Goal: Obtain resource: Download file/media

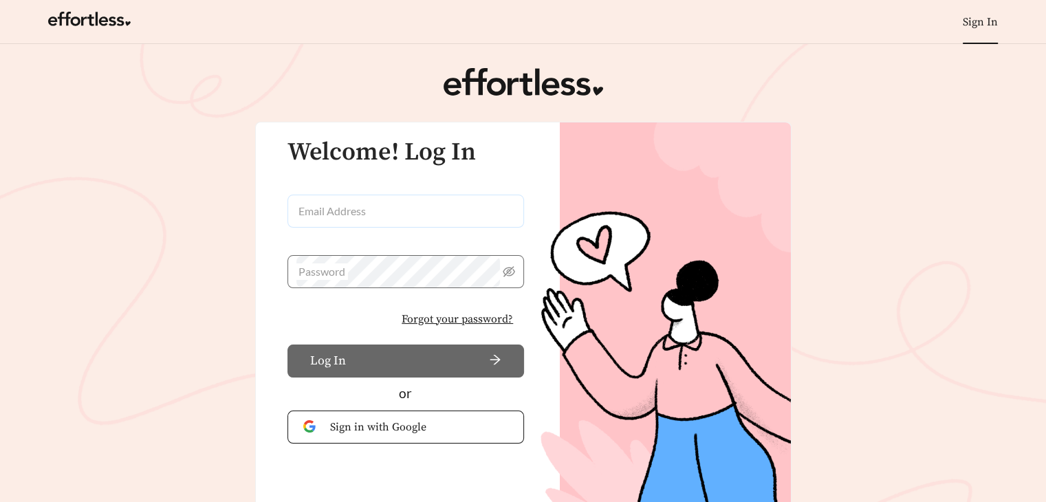
click at [316, 211] on input "Email Address" at bounding box center [406, 211] width 237 height 33
type input "**********"
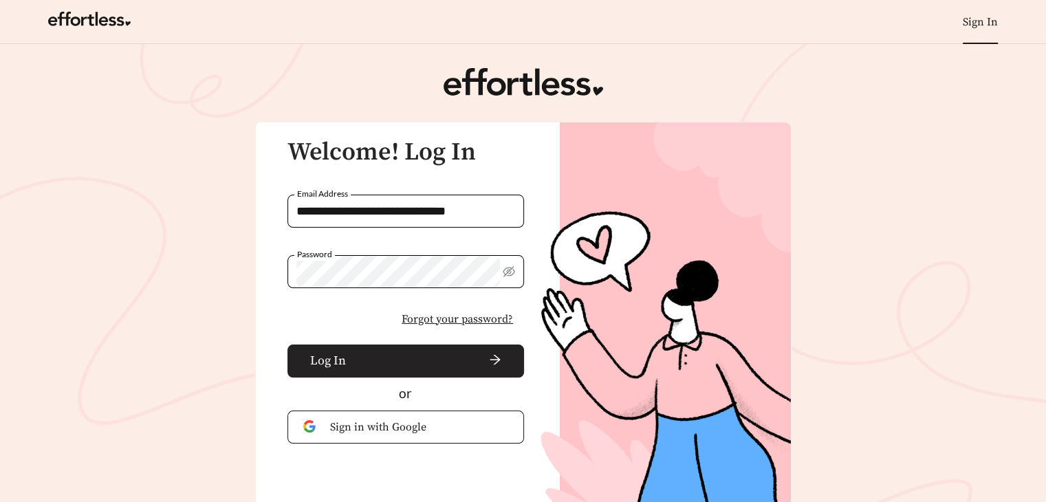
click at [425, 358] on span "arrow-right" at bounding box center [426, 361] width 151 height 15
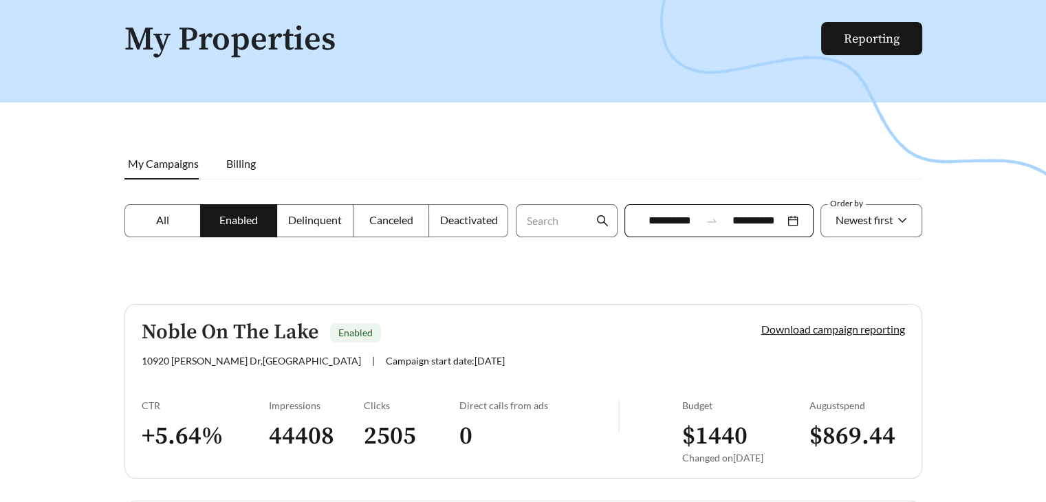
scroll to position [138, 0]
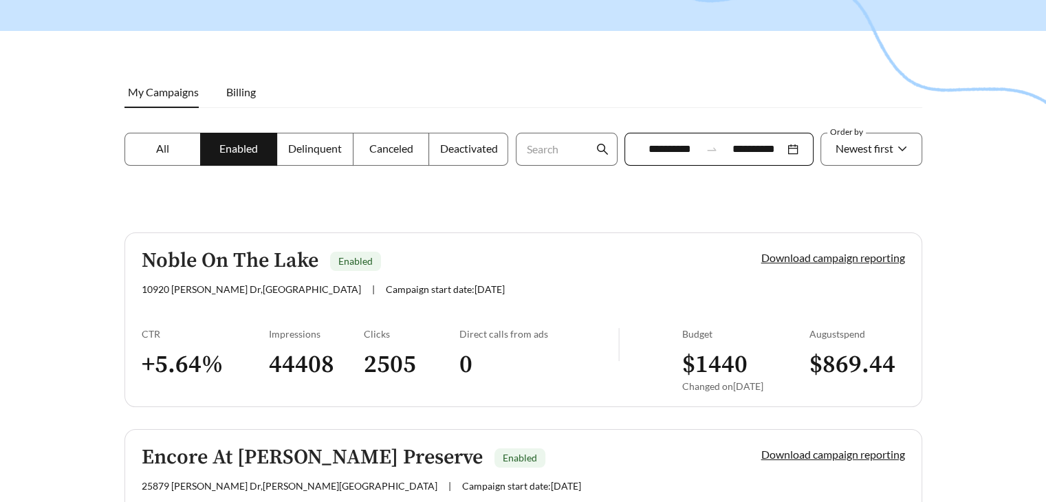
click at [986, 237] on div at bounding box center [523, 157] width 1046 height 502
click at [856, 254] on link "Download campaign reporting" at bounding box center [833, 257] width 144 height 13
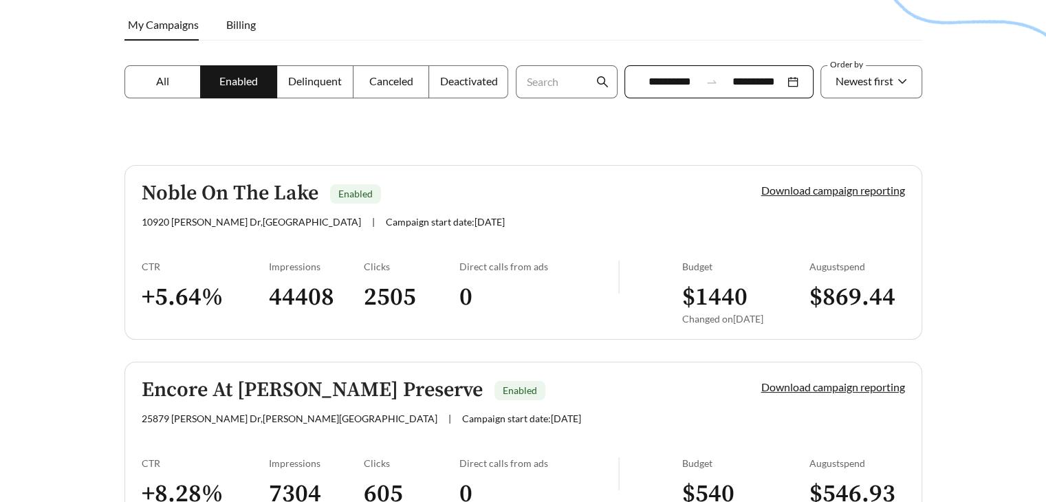
scroll to position [206, 0]
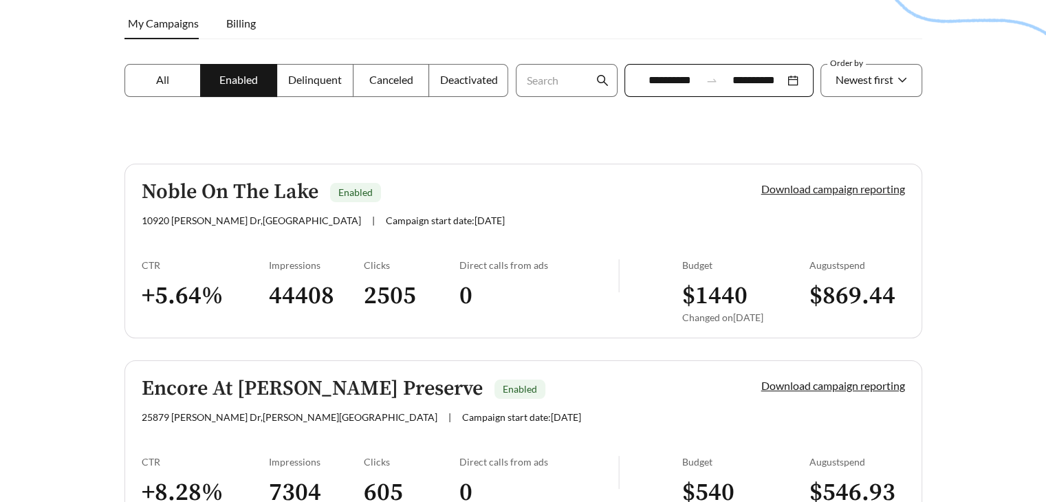
click at [796, 193] on link "Download campaign reporting" at bounding box center [833, 188] width 144 height 13
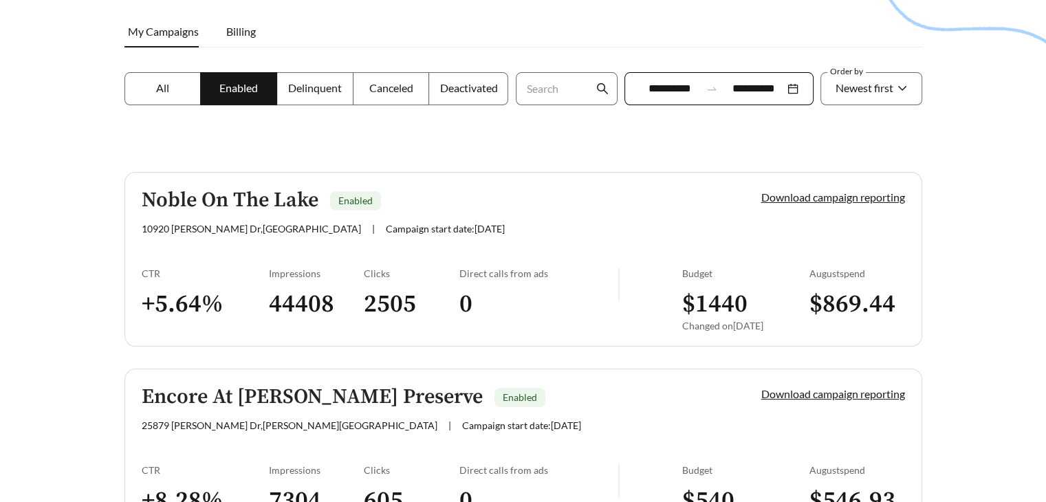
scroll to position [206, 0]
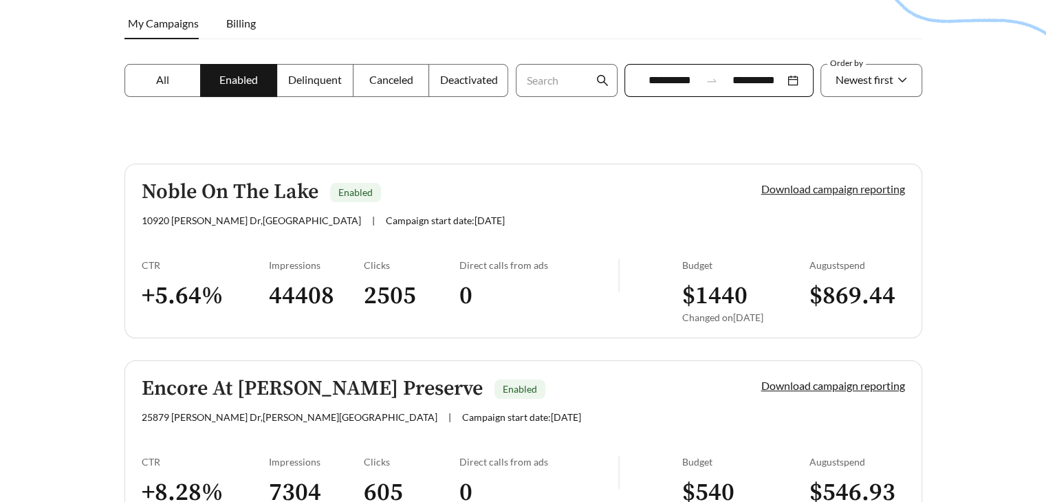
click at [813, 186] on link "Download campaign reporting" at bounding box center [833, 188] width 144 height 13
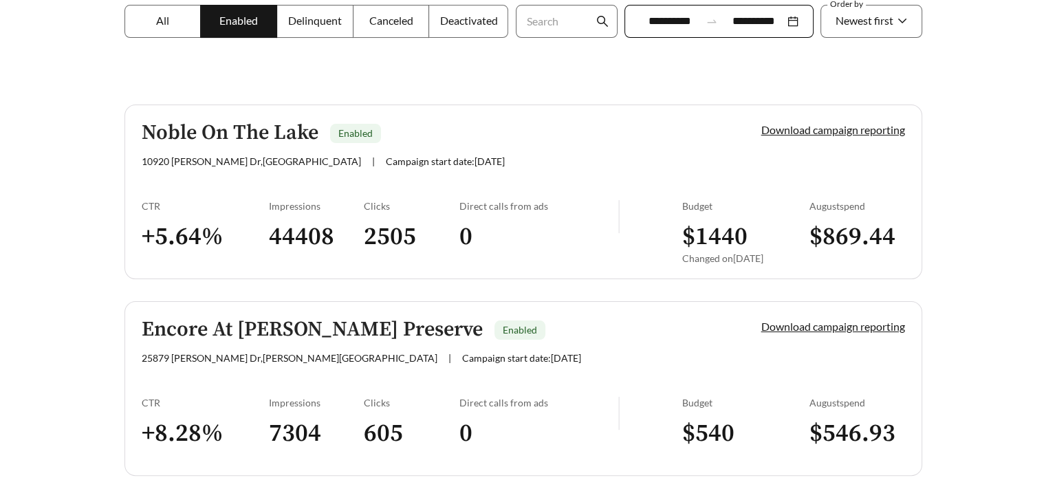
scroll to position [310, 0]
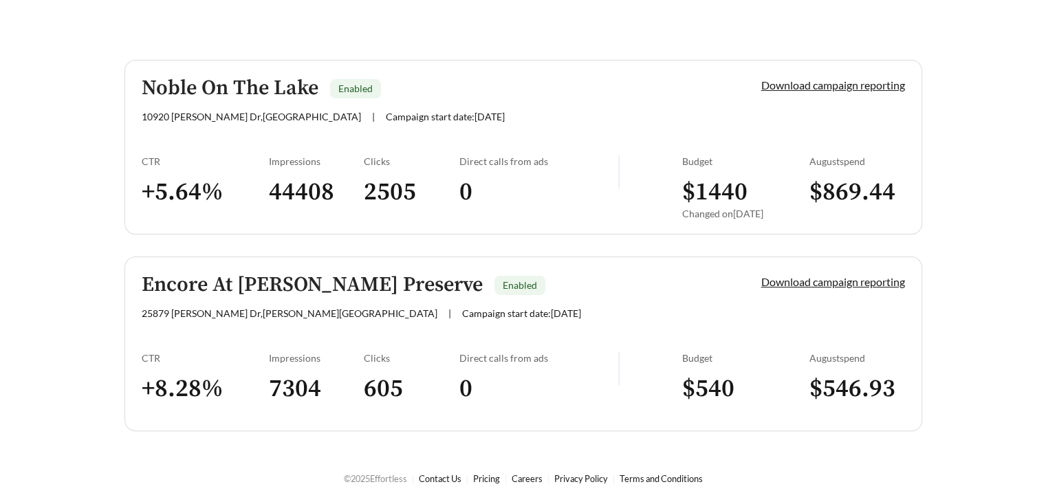
click at [622, 73] on link "Noble On The Lake Enabled [STREET_ADDRESS][PERSON_NAME] | Campaign start date: …" at bounding box center [524, 147] width 798 height 175
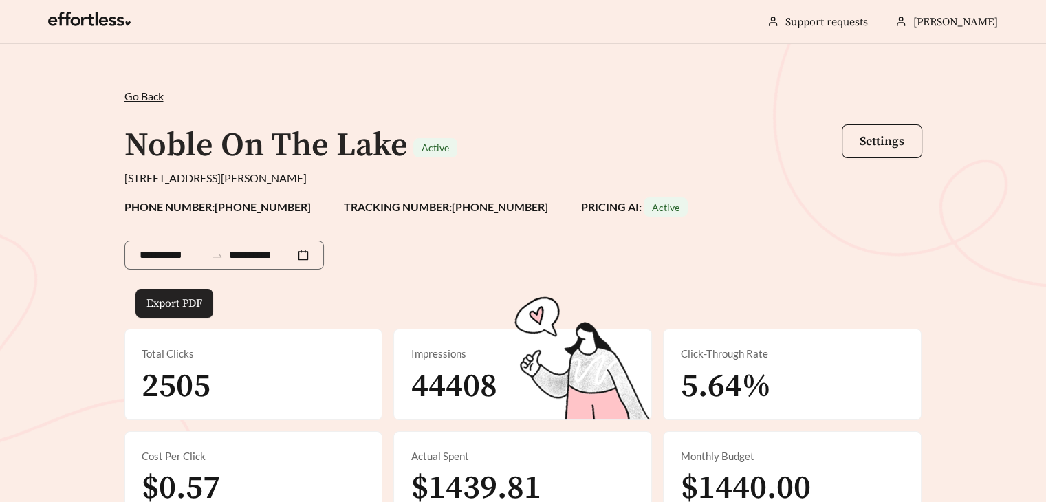
click at [199, 302] on span "Export PDF" at bounding box center [175, 303] width 56 height 17
click at [283, 133] on h1 "Noble On The Lake" at bounding box center [266, 145] width 283 height 41
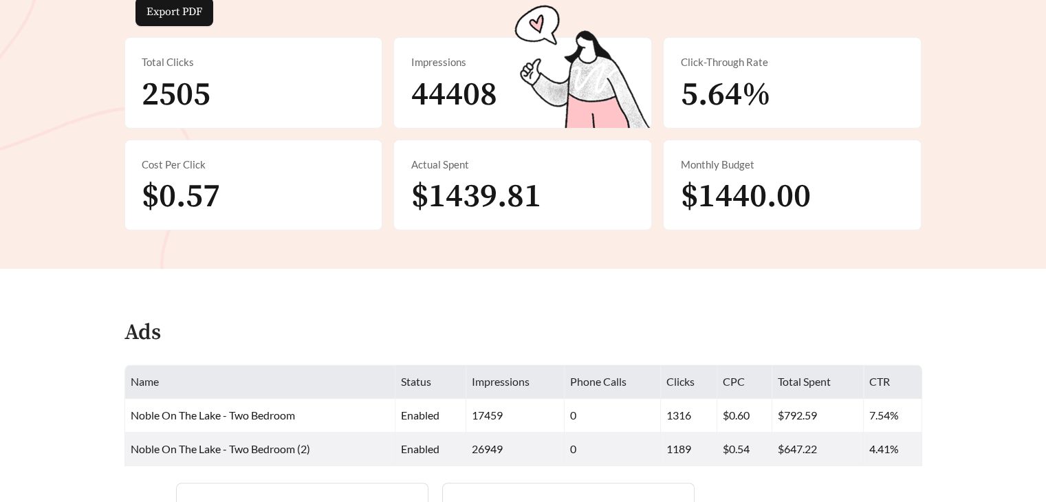
scroll to position [344, 0]
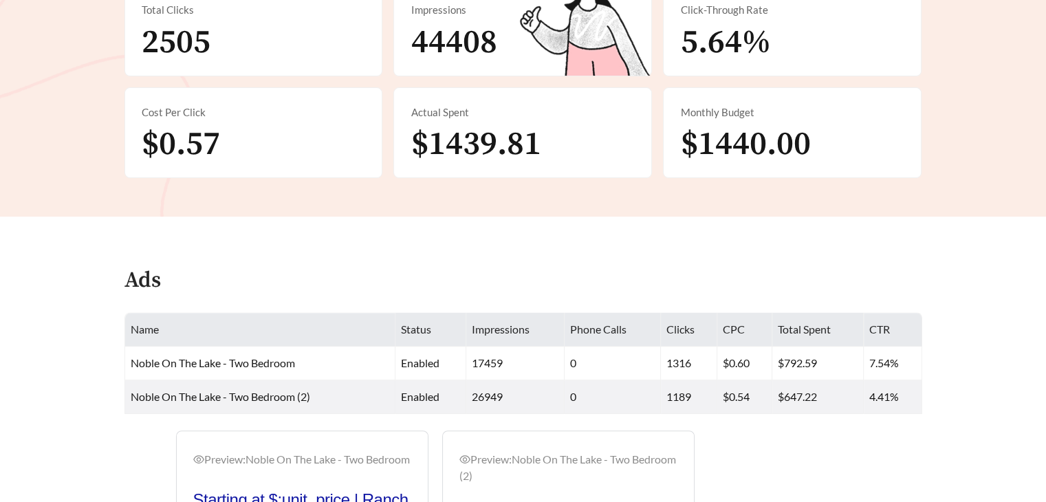
drag, startPoint x: 704, startPoint y: 265, endPoint x: 704, endPoint y: 273, distance: 8.3
click at [705, 268] on div "Ads" at bounding box center [524, 286] width 798 height 50
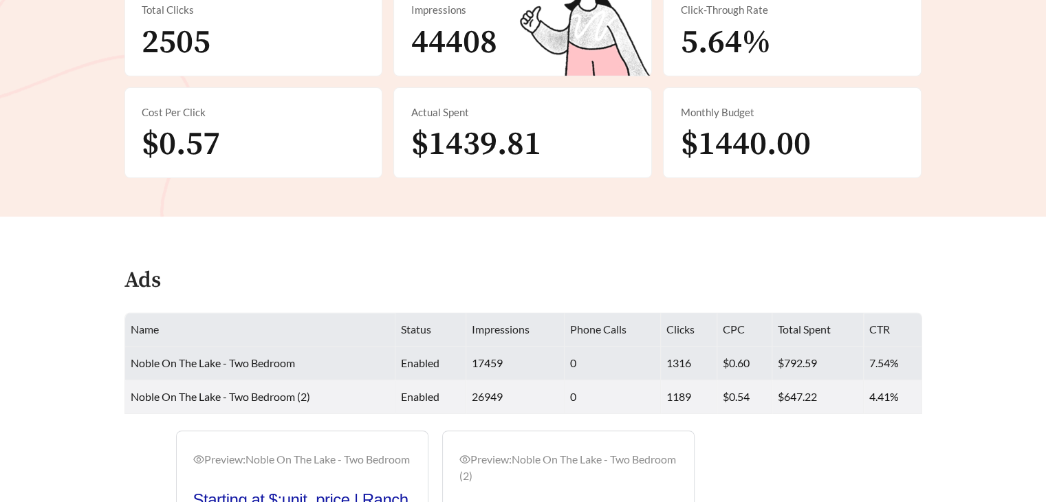
click at [516, 367] on td "17459" at bounding box center [515, 364] width 98 height 34
click at [498, 365] on td "17459" at bounding box center [515, 364] width 98 height 34
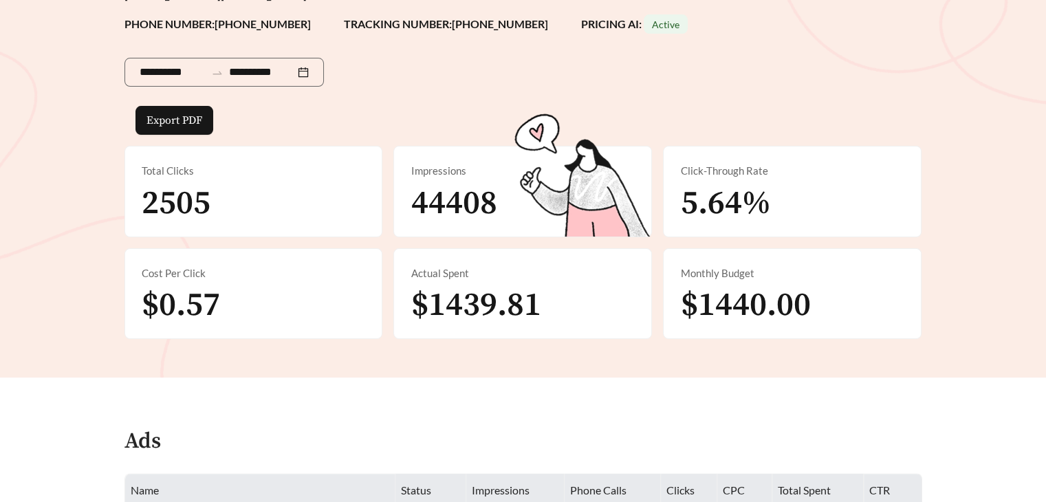
scroll to position [175, 0]
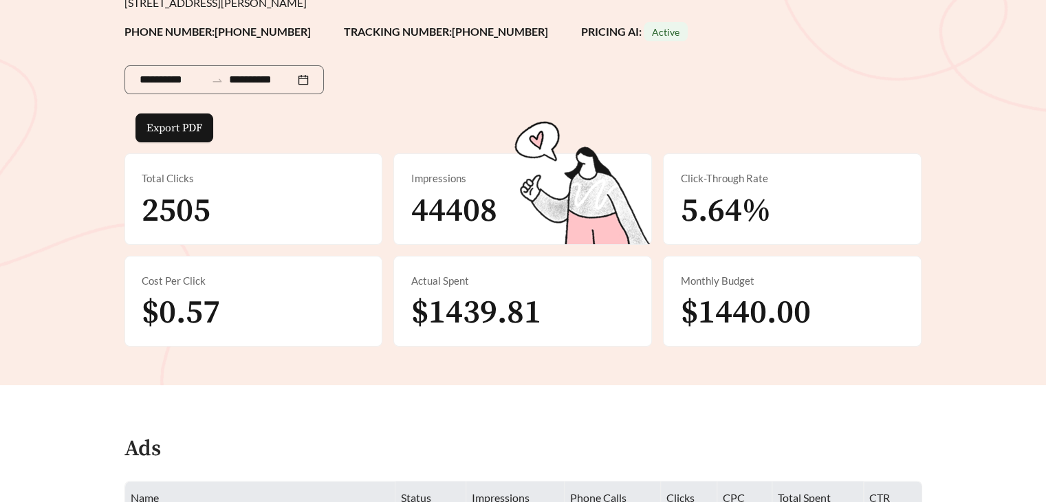
click at [135, 288] on div "Cost Per Click $0.57" at bounding box center [253, 302] width 257 height 90
drag, startPoint x: 135, startPoint y: 289, endPoint x: 146, endPoint y: 256, distance: 34.8
click at [136, 285] on div "Cost Per Click $0.57" at bounding box center [253, 302] width 257 height 90
click at [157, 208] on span "2505" at bounding box center [176, 211] width 69 height 41
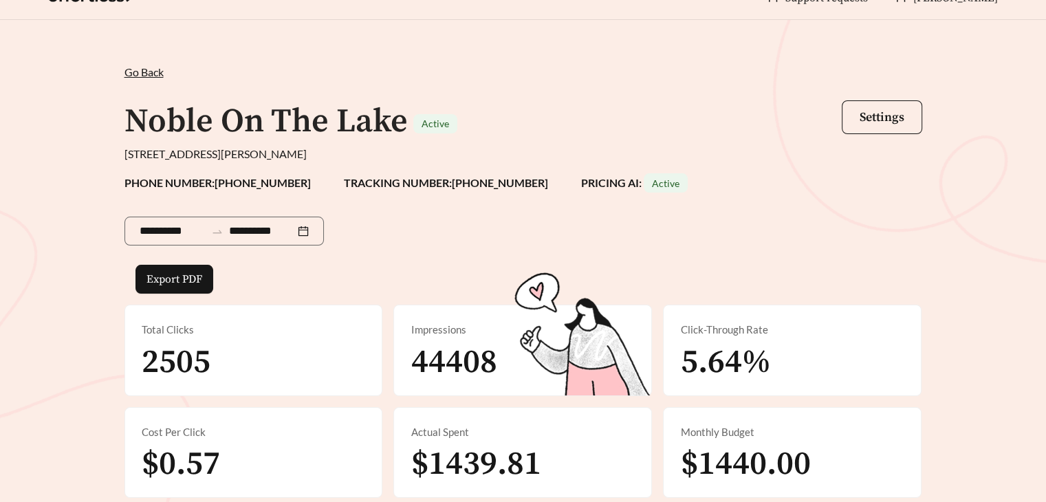
scroll to position [0, 0]
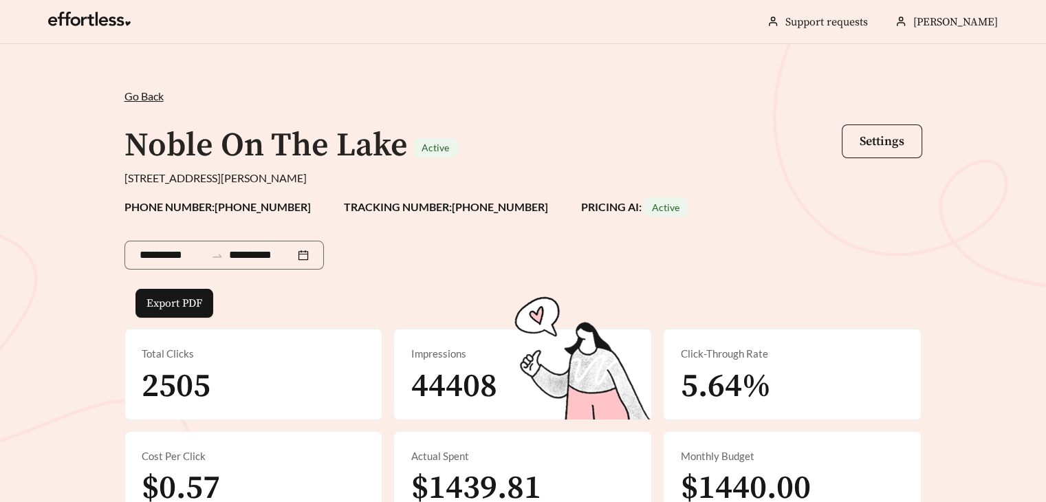
click at [156, 97] on span "Go Back" at bounding box center [144, 95] width 39 height 13
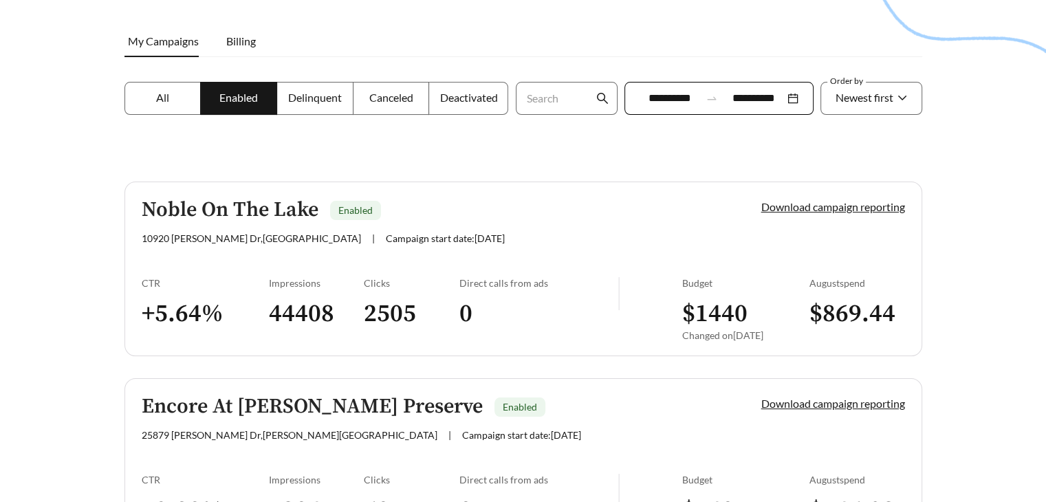
scroll to position [310, 0]
